Goal: Task Accomplishment & Management: Use online tool/utility

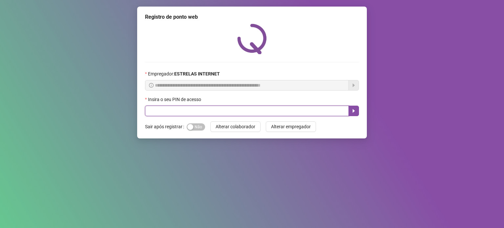
click at [223, 115] on input "text" at bounding box center [247, 111] width 204 height 10
type input "*****"
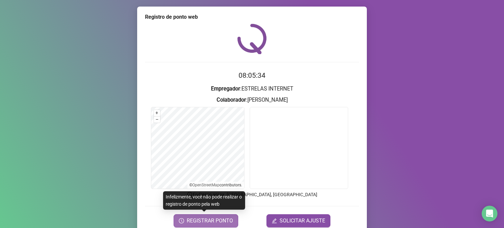
click at [218, 218] on span "REGISTRAR PONTO" at bounding box center [210, 221] width 46 height 8
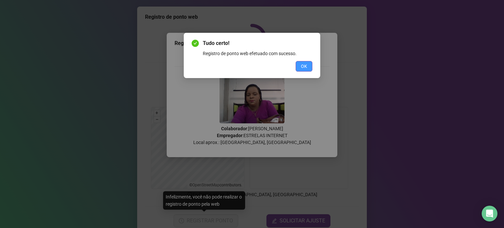
click at [309, 62] on button "OK" at bounding box center [304, 66] width 17 height 10
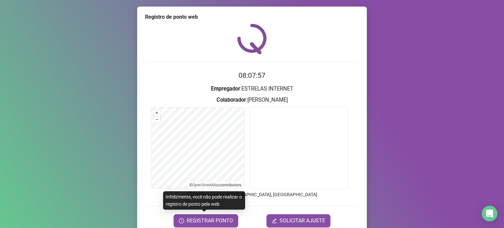
click at [319, 92] on h3 "Empregador : ESTRELAS INTERNET" at bounding box center [252, 89] width 214 height 9
drag, startPoint x: 352, startPoint y: 84, endPoint x: 342, endPoint y: 84, distance: 10.5
click at [352, 84] on form "08:08:01 Empregador : ESTRELAS INTERNET Colaborador : [PERSON_NAME] + – ⇧ › © O…" at bounding box center [252, 148] width 214 height 157
